Goal: Communication & Community: Answer question/provide support

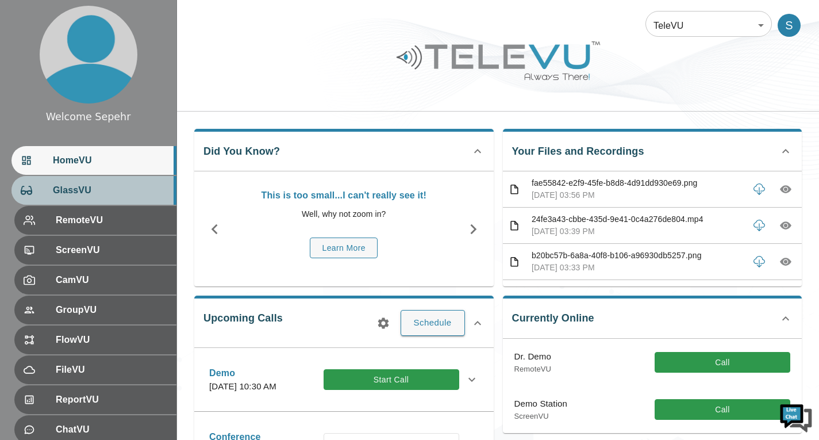
click at [110, 204] on div "GlassVU" at bounding box center [93, 190] width 165 height 29
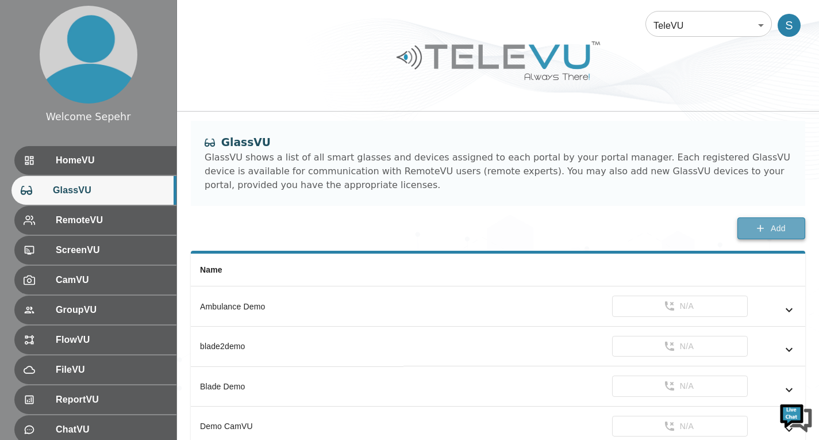
click at [759, 224] on icon "button" at bounding box center [760, 227] width 11 height 11
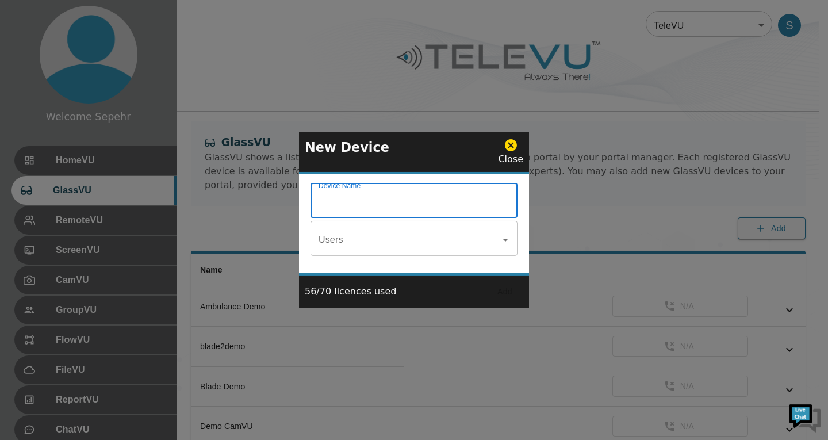
click at [404, 206] on input "Device Name" at bounding box center [413, 202] width 207 height 32
type input "SM Demo Glass"
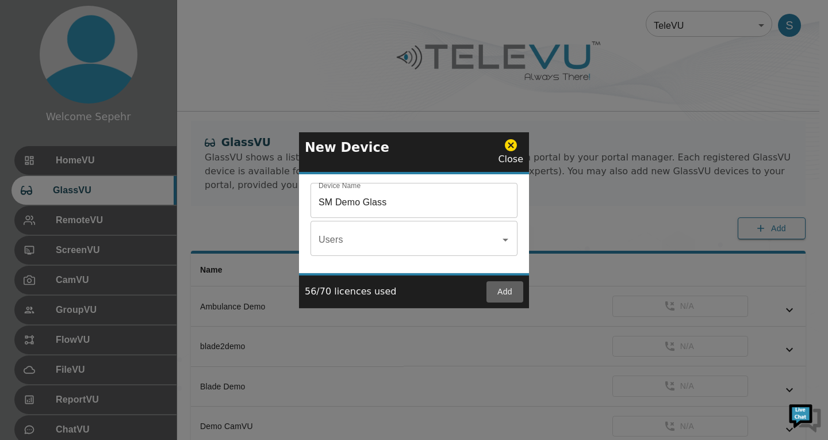
click at [511, 290] on button "Add" at bounding box center [504, 291] width 37 height 21
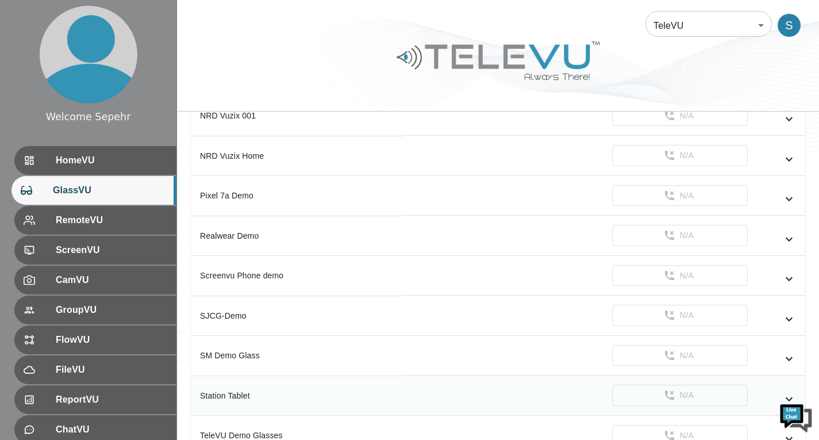
scroll to position [1407, 0]
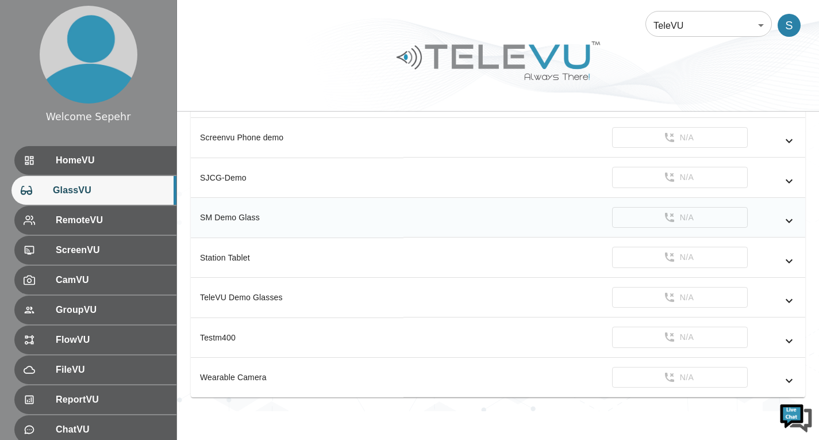
click at [786, 224] on icon "simple table" at bounding box center [789, 221] width 14 height 14
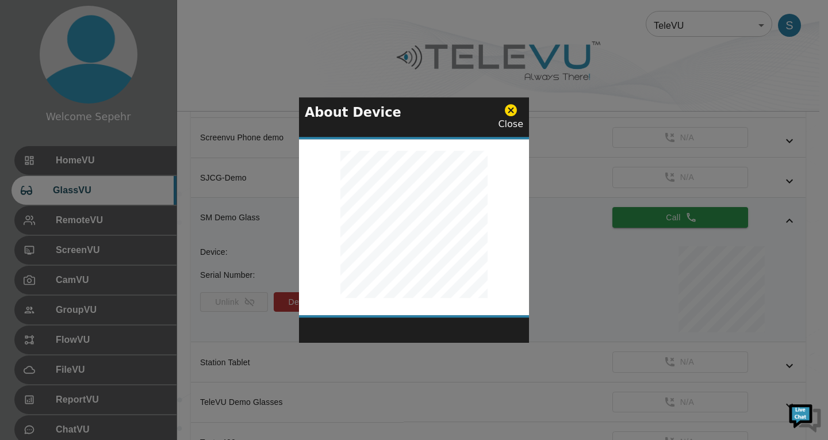
click at [515, 111] on icon at bounding box center [511, 110] width 12 height 12
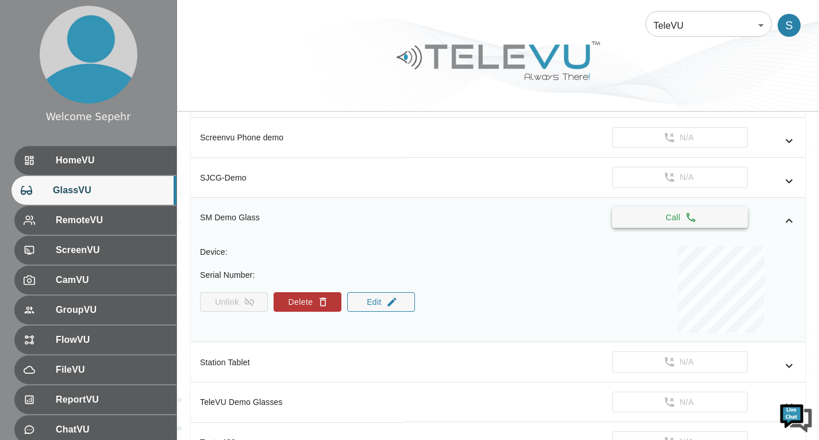
click at [648, 224] on button "Call" at bounding box center [680, 217] width 136 height 21
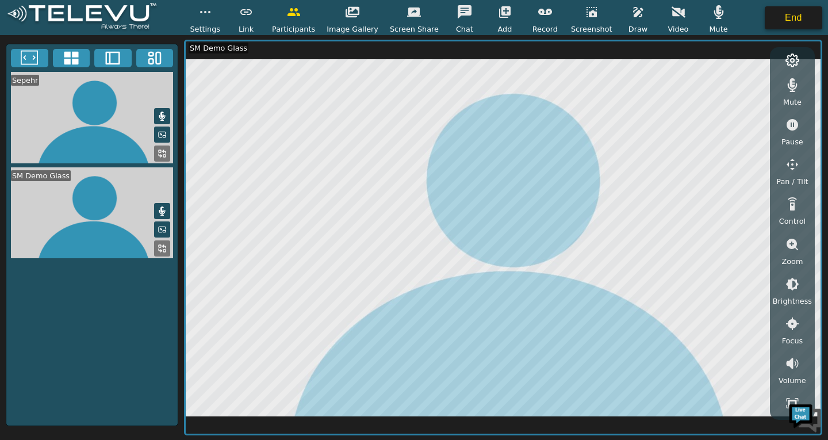
click at [794, 22] on button "End" at bounding box center [793, 17] width 57 height 23
